Goal: Contribute content

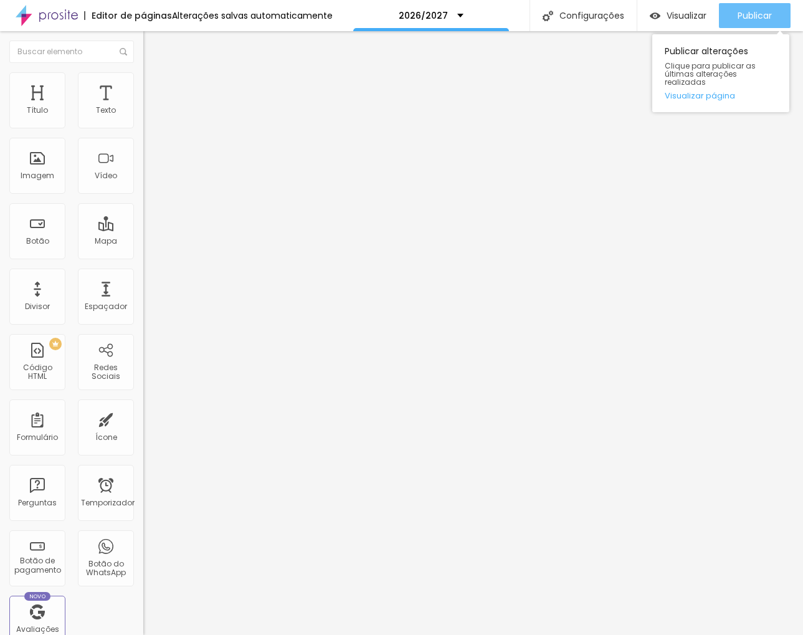
click at [757, 15] on font "Publicar" at bounding box center [755, 15] width 34 height 12
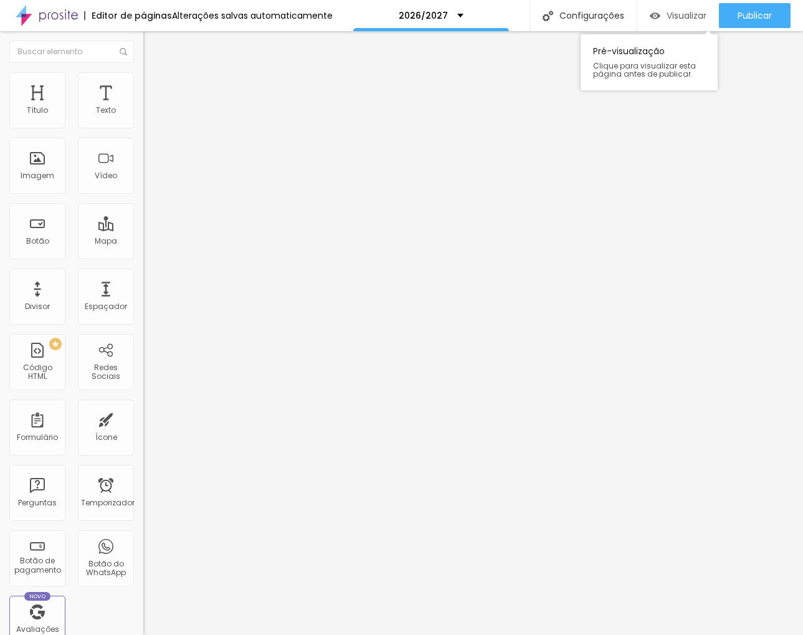
click at [680, 15] on font "Visualizar" at bounding box center [687, 15] width 40 height 12
click at [691, 9] on font "Visualizar" at bounding box center [687, 15] width 40 height 12
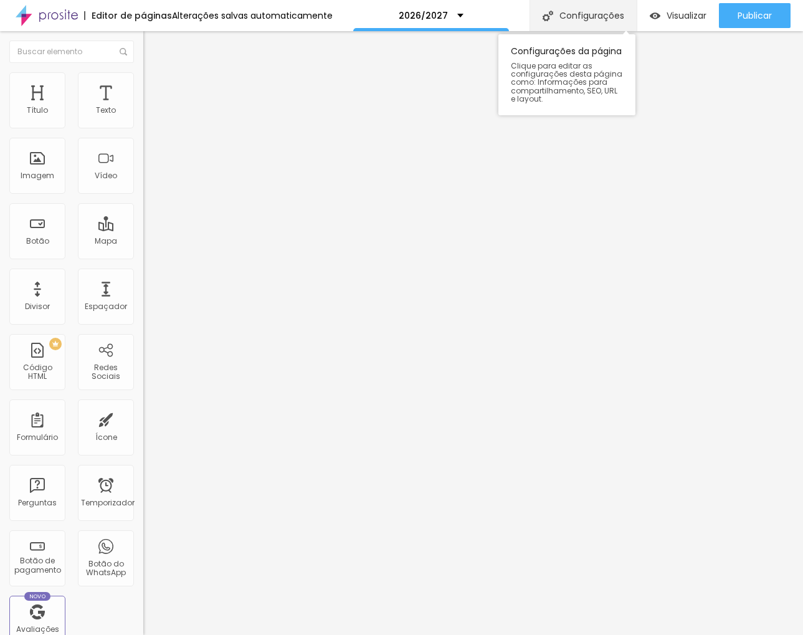
click at [570, 16] on font "Configurações" at bounding box center [592, 15] width 65 height 12
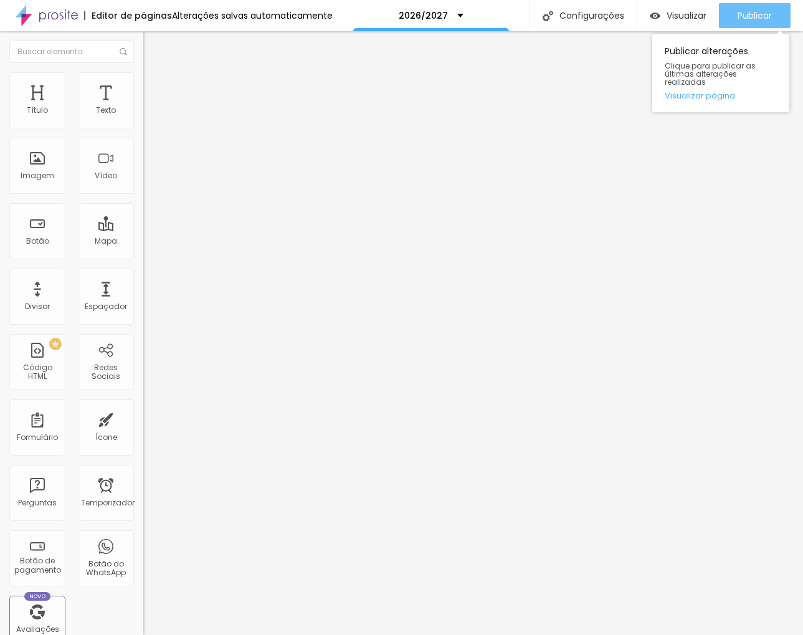
click at [775, 11] on button "Publicar" at bounding box center [755, 15] width 72 height 25
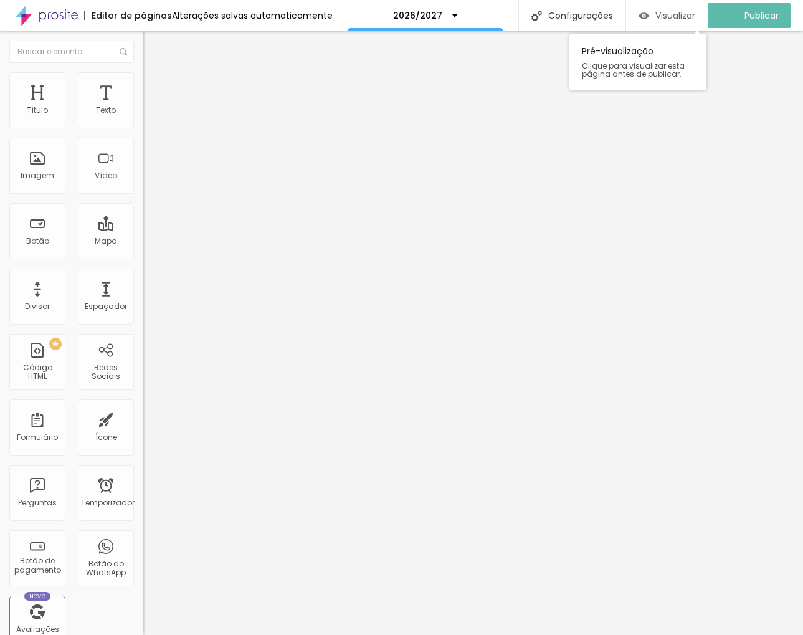
click at [680, 12] on font "Visualizar" at bounding box center [676, 15] width 40 height 12
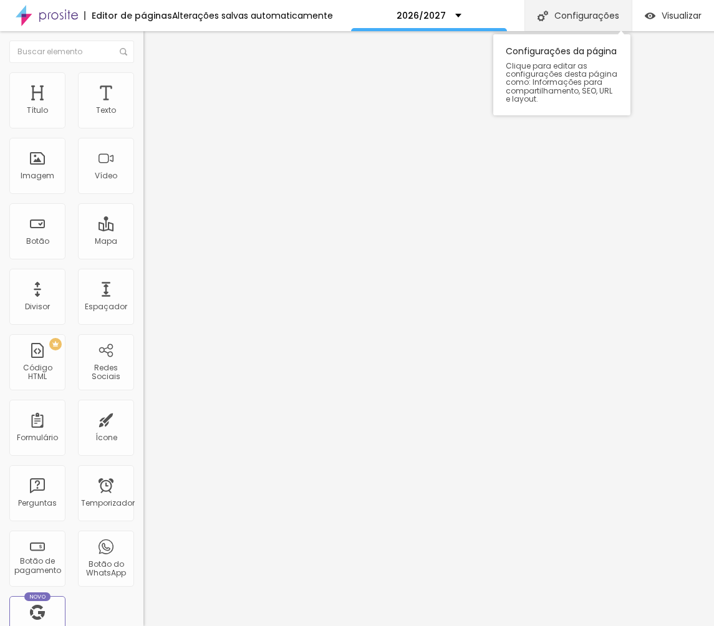
click at [583, 17] on font "Configurações" at bounding box center [586, 15] width 65 height 12
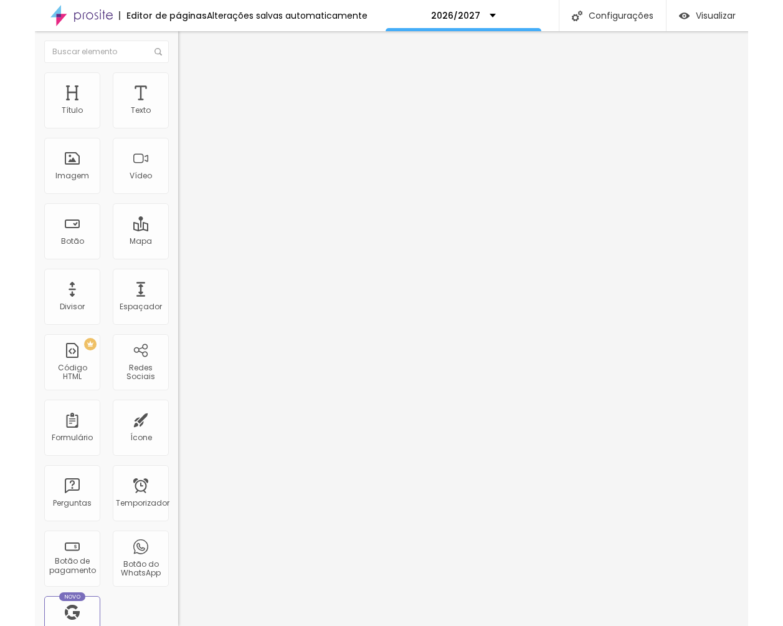
scroll to position [9, 0]
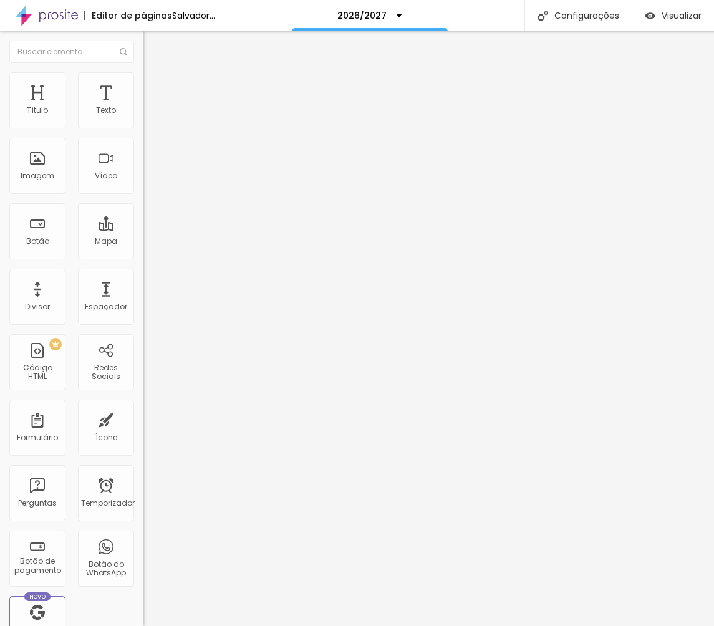
click at [143, 106] on div "Trocar imagem" at bounding box center [214, 101] width 143 height 9
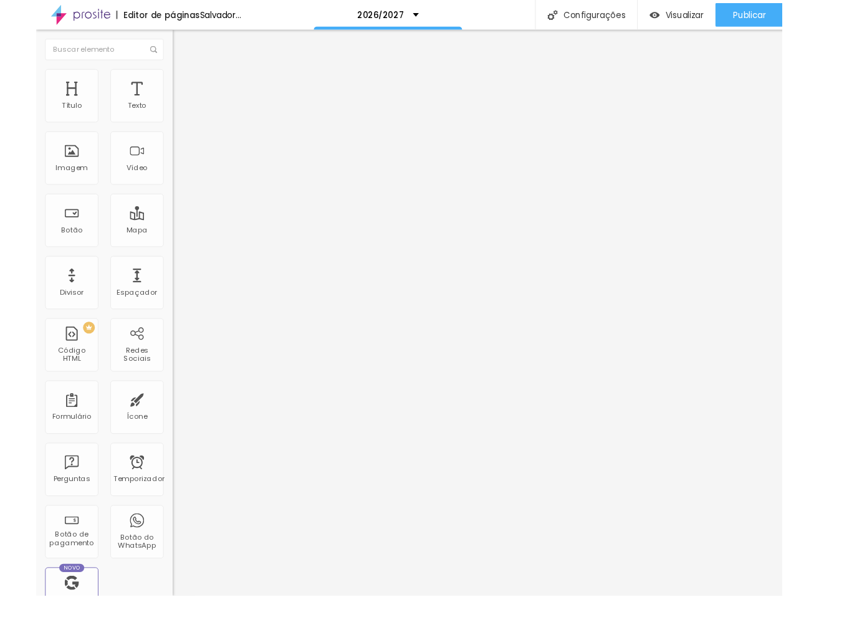
scroll to position [0, 0]
